Goal: Navigation & Orientation: Find specific page/section

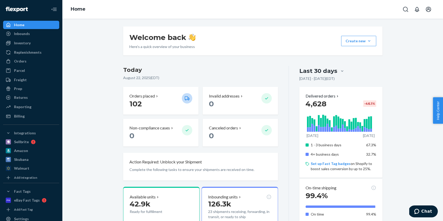
scroll to position [192, 0]
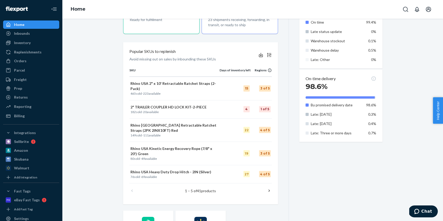
click at [44, 24] on div "Home" at bounding box center [31, 24] width 55 height 7
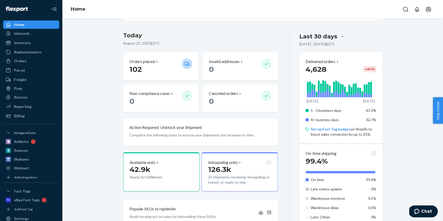
scroll to position [0, 0]
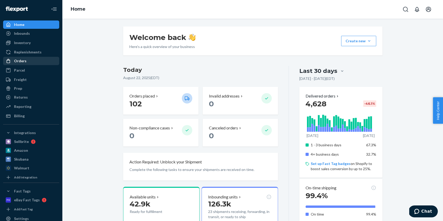
click at [24, 59] on div "Orders" at bounding box center [20, 60] width 12 height 5
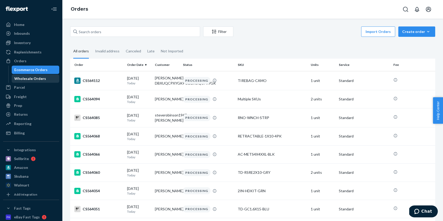
click at [30, 80] on div "Wholesale Orders" at bounding box center [30, 78] width 32 height 5
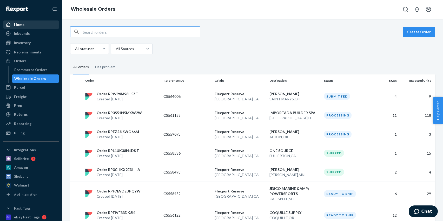
click at [22, 25] on div "Home" at bounding box center [19, 24] width 10 height 5
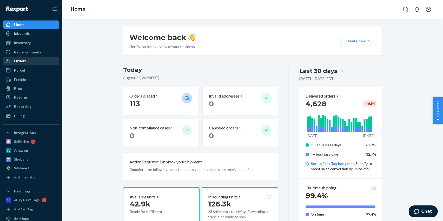
click at [31, 62] on div "Orders" at bounding box center [31, 60] width 55 height 7
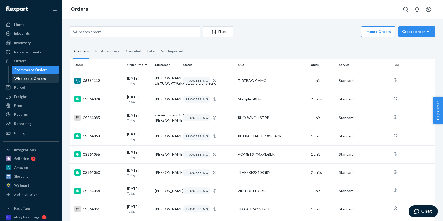
click at [34, 79] on div "Wholesale Orders" at bounding box center [30, 78] width 32 height 5
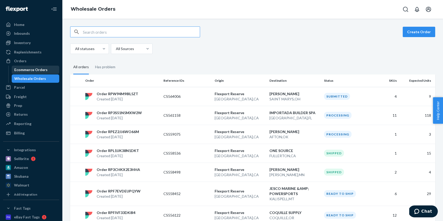
click at [36, 73] on div "Ecommerce Orders" at bounding box center [35, 69] width 47 height 7
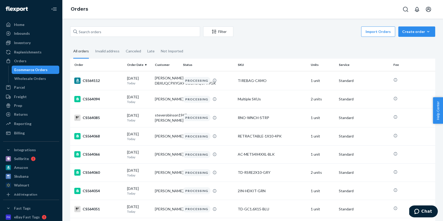
drag, startPoint x: 27, startPoint y: 24, endPoint x: 2, endPoint y: 25, distance: 24.5
click at [27, 24] on div "Home" at bounding box center [31, 24] width 55 height 7
